Goal: Task Accomplishment & Management: Use online tool/utility

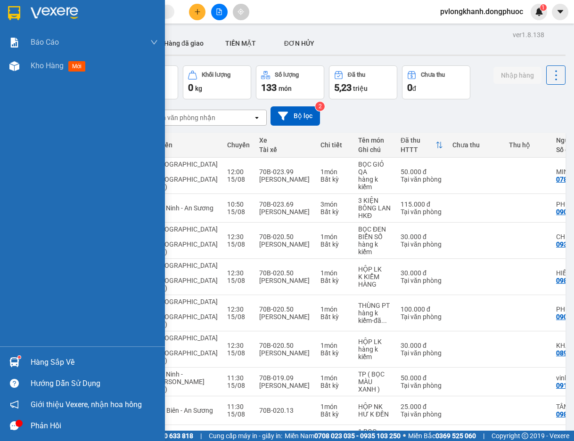
click at [72, 360] on div "Hàng sắp về" at bounding box center [94, 363] width 127 height 14
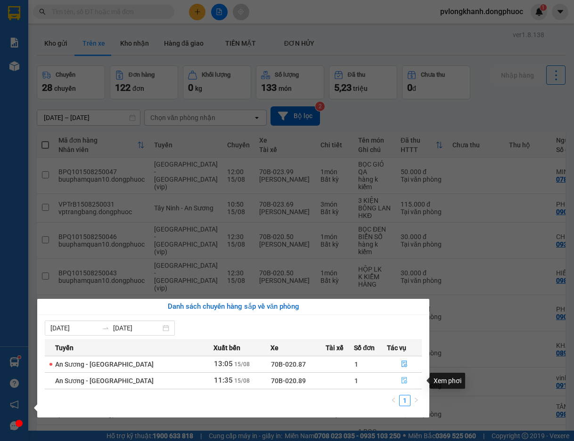
click at [401, 381] on icon "file-done" at bounding box center [404, 380] width 7 height 7
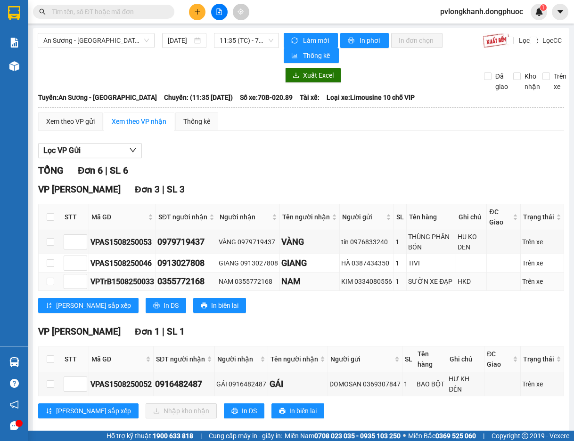
scroll to position [138, 0]
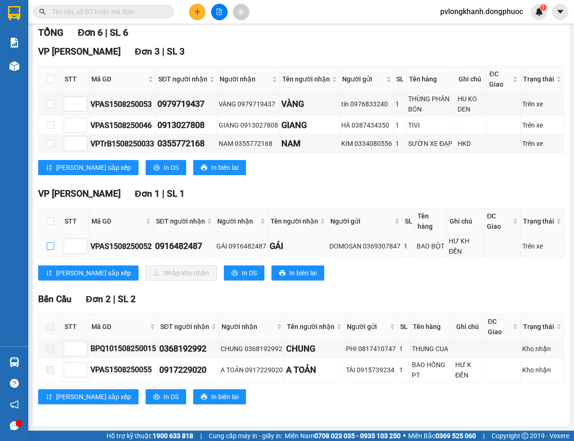
click at [47, 250] on input "checkbox" at bounding box center [51, 247] width 8 height 8
checkbox input "true"
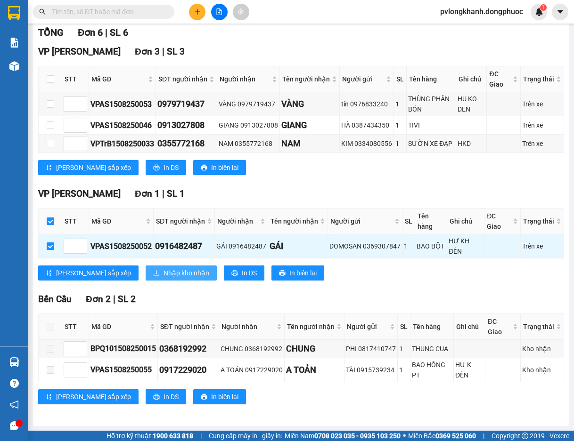
click at [163, 274] on span "Nhập kho nhận" at bounding box center [186, 273] width 46 height 10
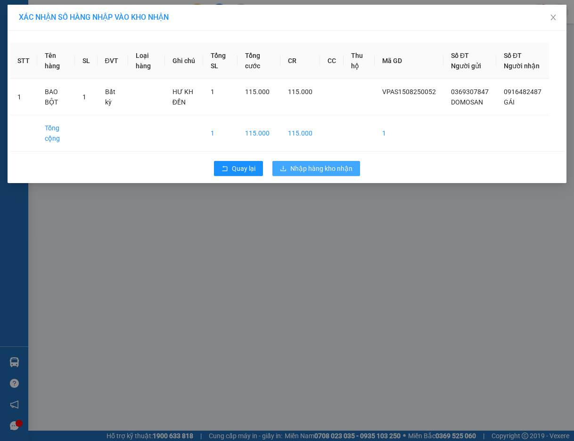
click at [321, 173] on button "Nhập hàng kho nhận" at bounding box center [316, 168] width 88 height 15
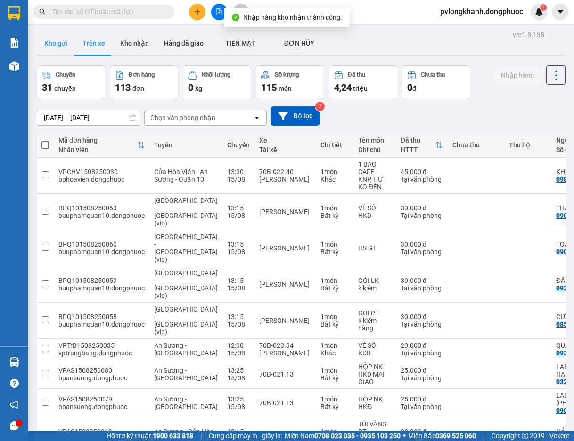
click at [59, 45] on button "Kho gửi" at bounding box center [56, 43] width 38 height 23
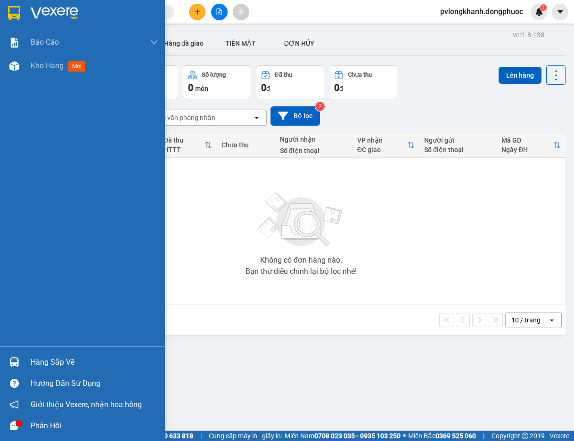
click at [59, 356] on div "Hàng sắp về" at bounding box center [94, 363] width 127 height 14
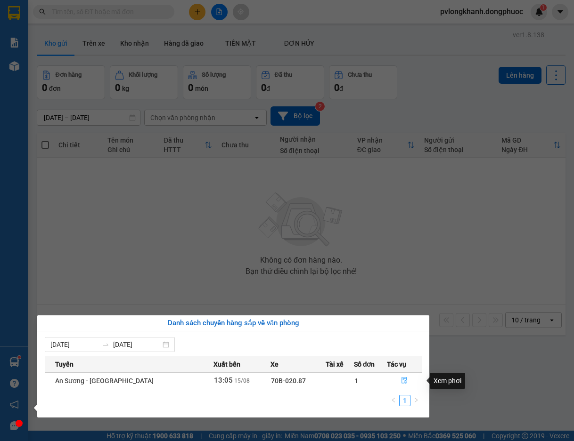
click at [397, 380] on button "button" at bounding box center [404, 381] width 34 height 15
